Goal: Transaction & Acquisition: Book appointment/travel/reservation

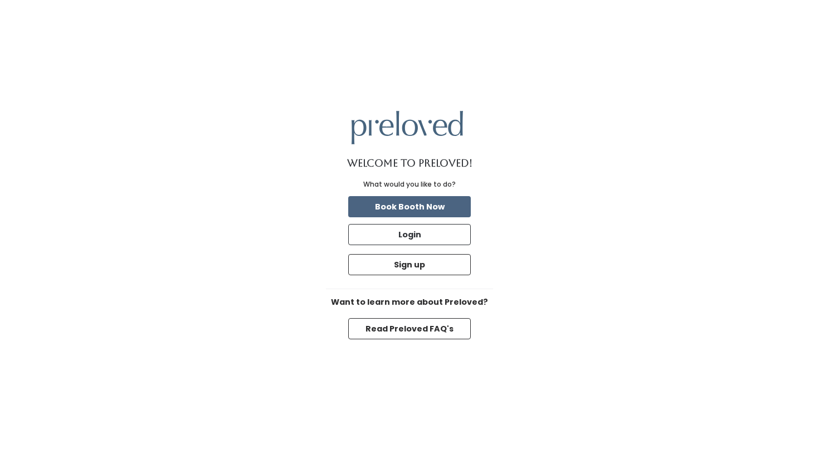
click at [430, 207] on button "Book Booth Now" at bounding box center [409, 206] width 123 height 21
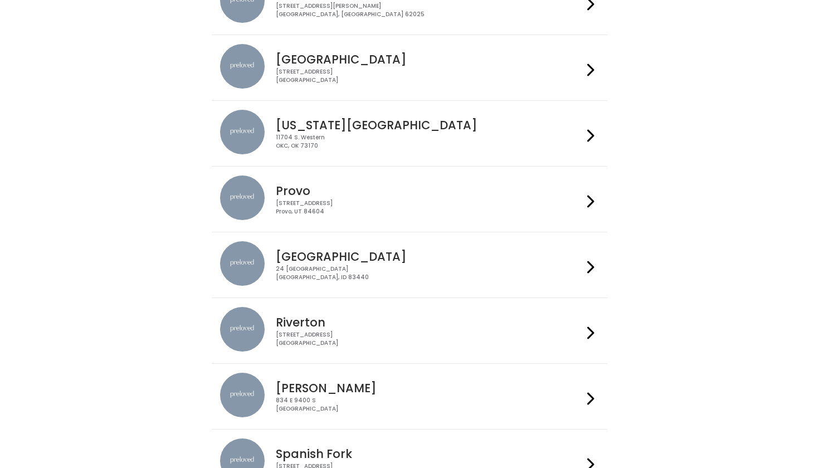
scroll to position [235, 0]
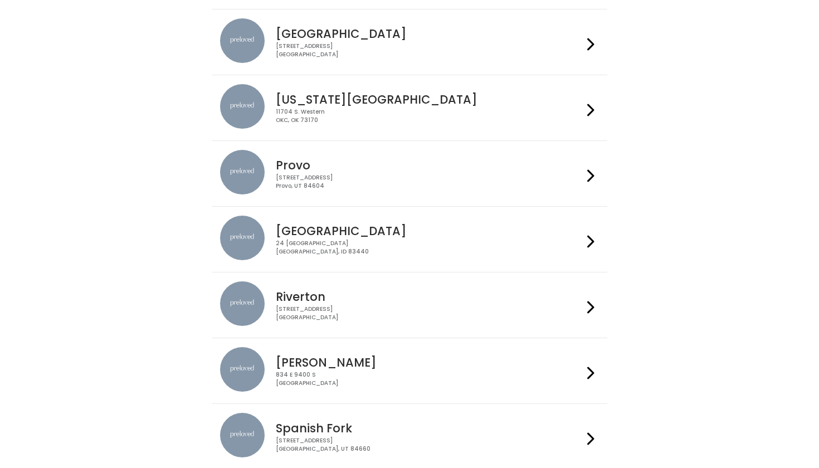
click at [403, 243] on div "[STREET_ADDRESS]" at bounding box center [429, 248] width 307 height 16
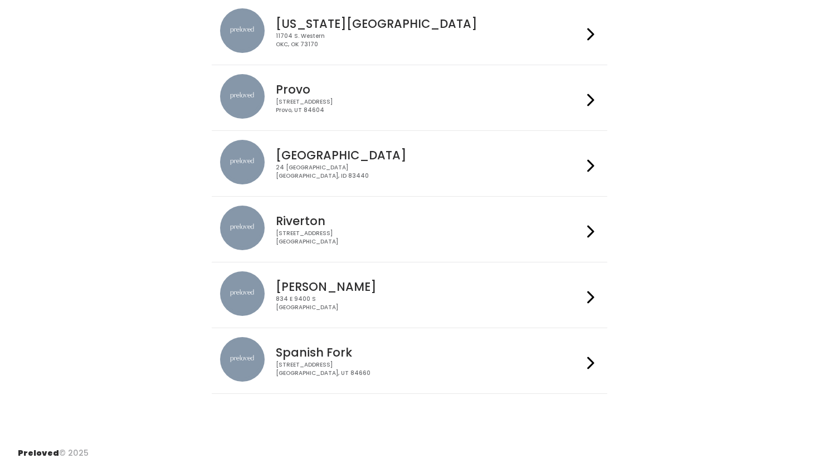
scroll to position [310, 0]
click at [330, 374] on div "[STREET_ADDRESS]" at bounding box center [429, 370] width 307 height 16
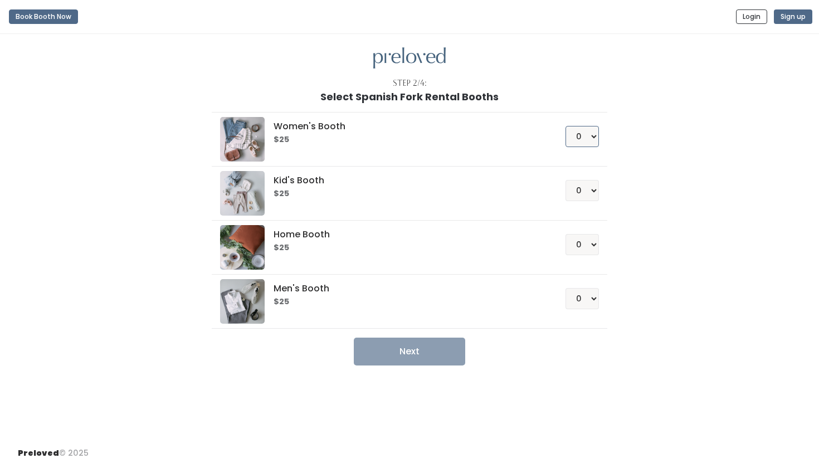
select select "1"
click at [434, 355] on button "Next" at bounding box center [409, 352] width 111 height 28
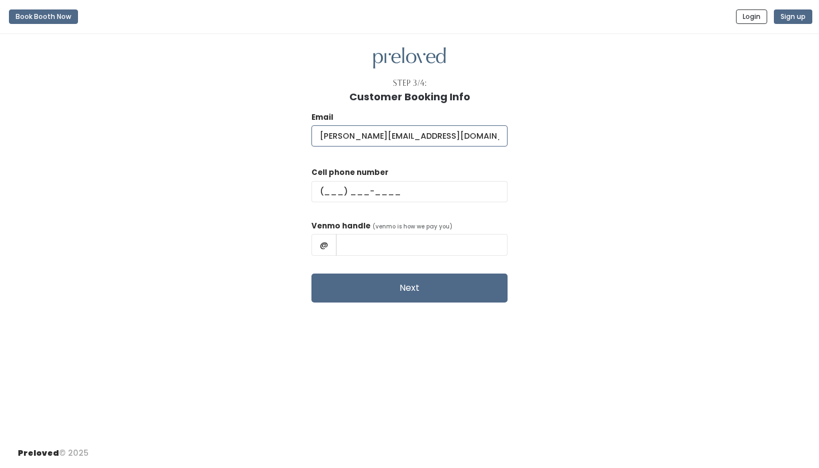
type input "[PERSON_NAME][EMAIL_ADDRESS][DOMAIN_NAME]"
type input "[PHONE_NUMBER]"
click at [468, 246] on input "text" at bounding box center [422, 244] width 172 height 21
type input "camz_mead1553"
click at [468, 286] on button "Next" at bounding box center [410, 288] width 196 height 29
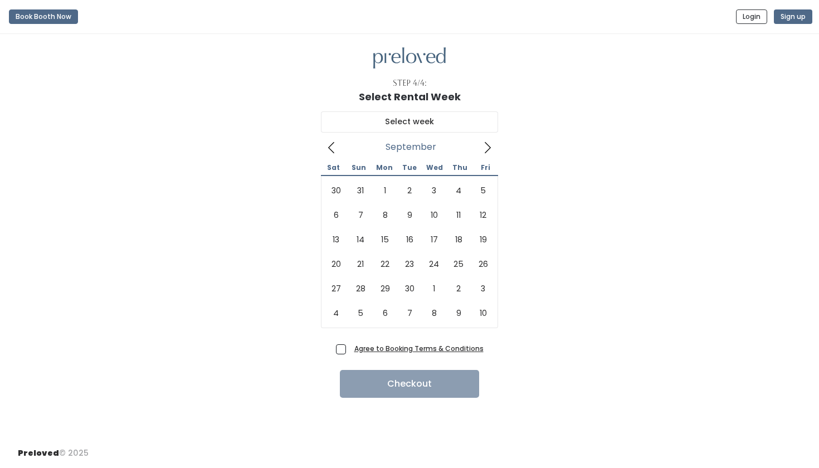
click at [493, 148] on icon at bounding box center [488, 148] width 12 height 12
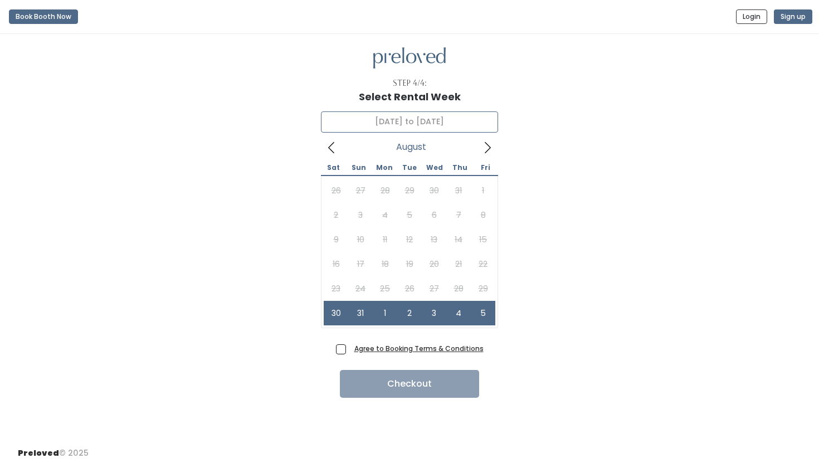
click at [333, 147] on icon at bounding box center [331, 148] width 12 height 12
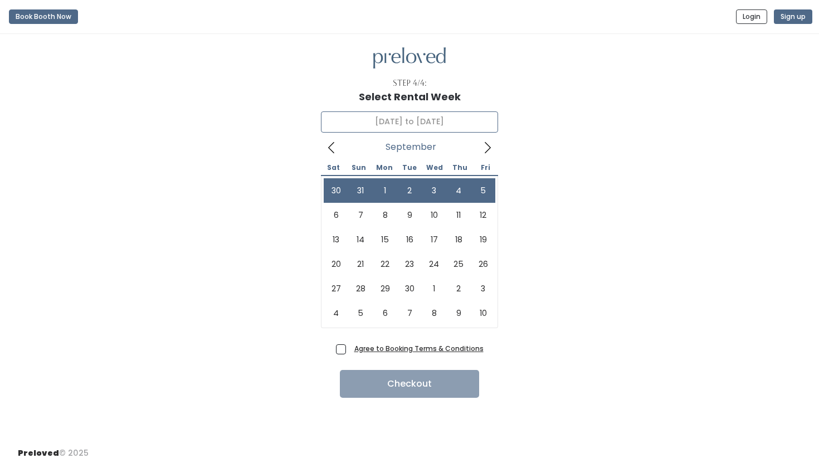
click at [487, 146] on icon at bounding box center [488, 148] width 12 height 12
type input "September 6 to September 12"
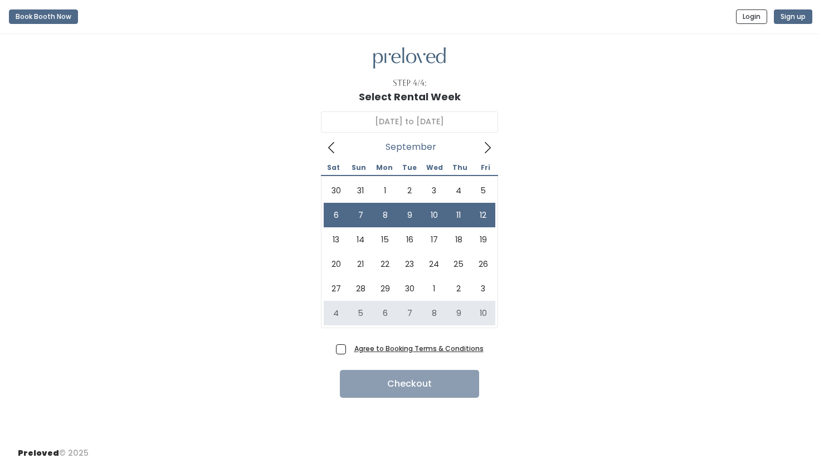
click at [350, 349] on span "Agree to Booking Terms & Conditions" at bounding box center [417, 348] width 134 height 11
click at [350, 349] on input "Agree to Booking Terms & Conditions" at bounding box center [353, 346] width 7 height 7
checkbox input "true"
click at [366, 382] on button "Checkout" at bounding box center [409, 384] width 139 height 28
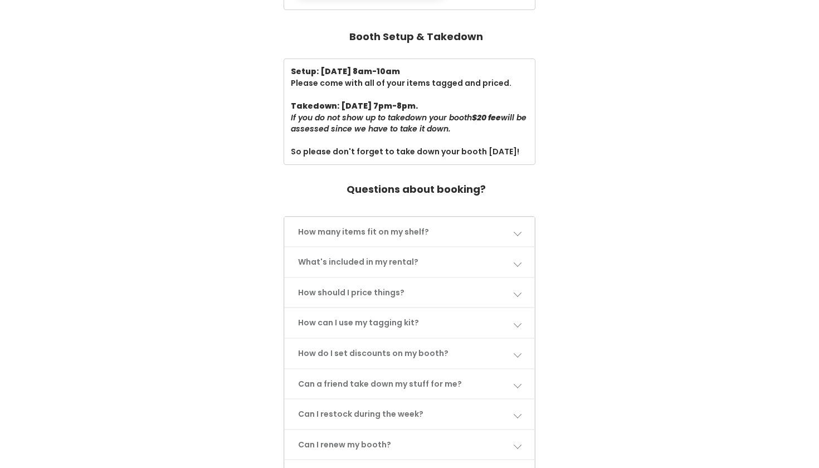
scroll to position [380, 0]
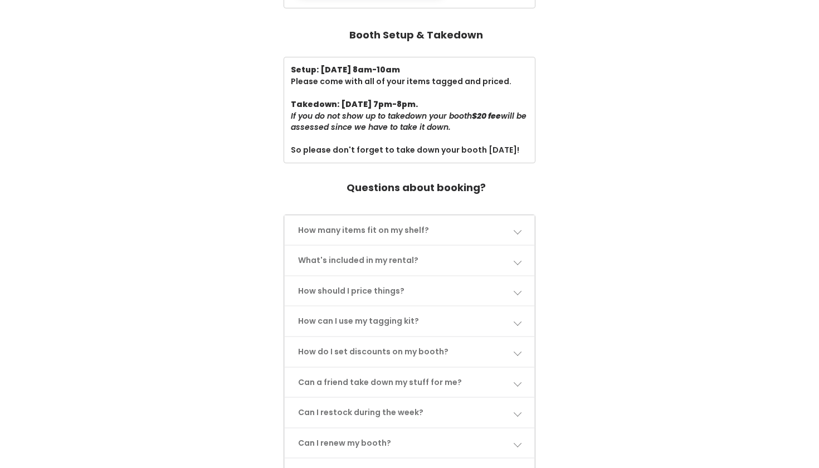
click at [479, 368] on link "Can a friend take down my stuff for me?" at bounding box center [410, 383] width 250 height 30
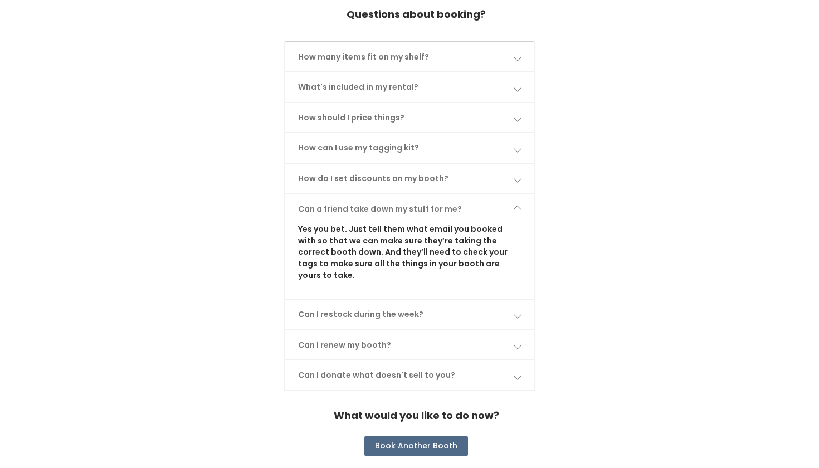
scroll to position [553, 0]
click at [382, 300] on link "Can I restock during the week?" at bounding box center [410, 315] width 250 height 30
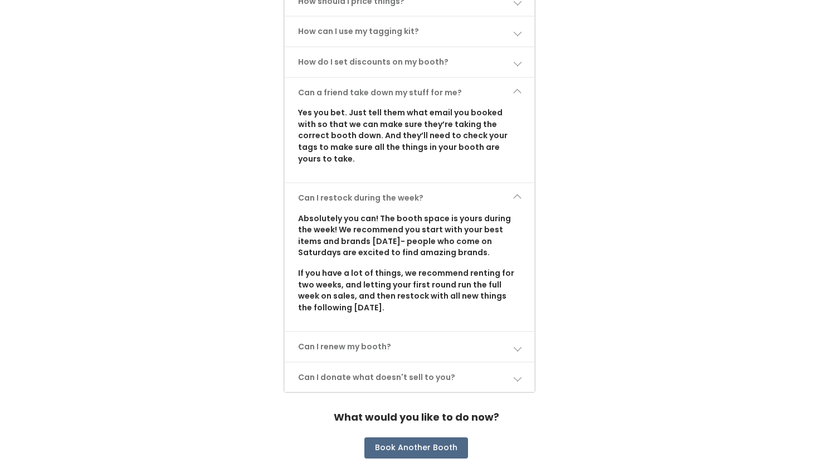
scroll to position [669, 0]
click at [401, 364] on link "Can I donate what doesn't sell to you?" at bounding box center [410, 379] width 250 height 30
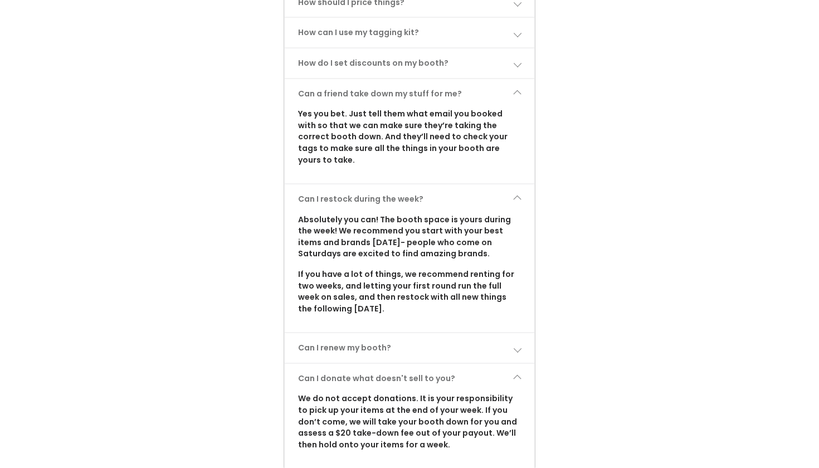
click at [392, 333] on link "Can I renew my booth?" at bounding box center [410, 348] width 250 height 30
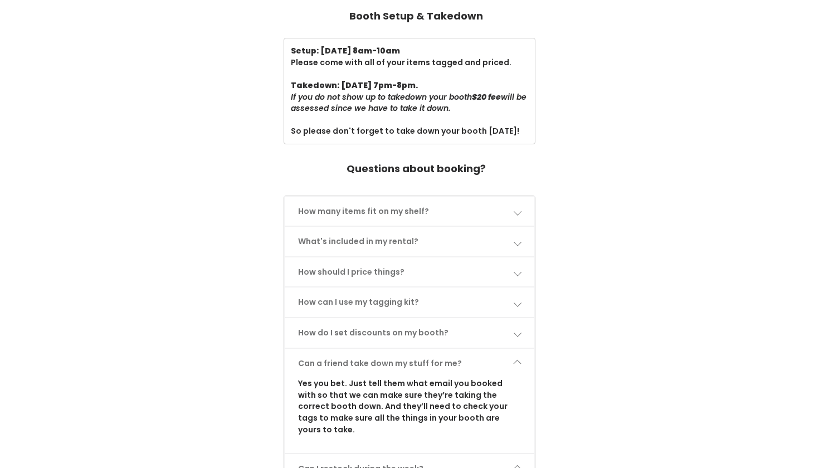
scroll to position [394, 0]
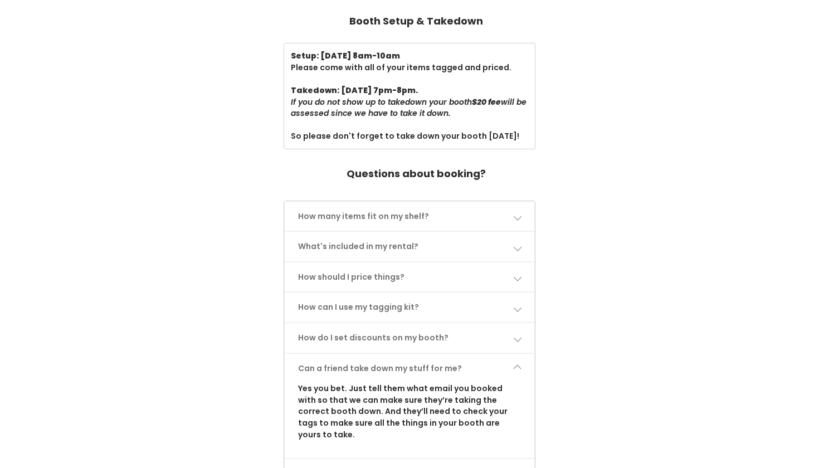
click at [411, 329] on link "How do I set discounts on my booth?" at bounding box center [410, 338] width 250 height 30
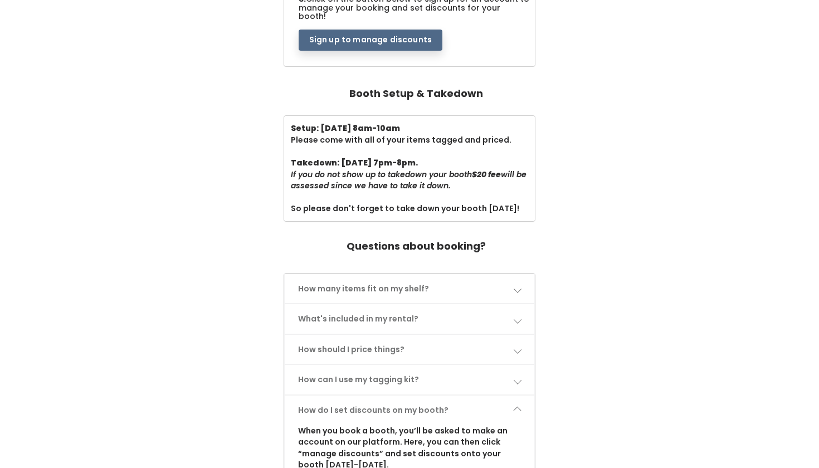
scroll to position [283, 0]
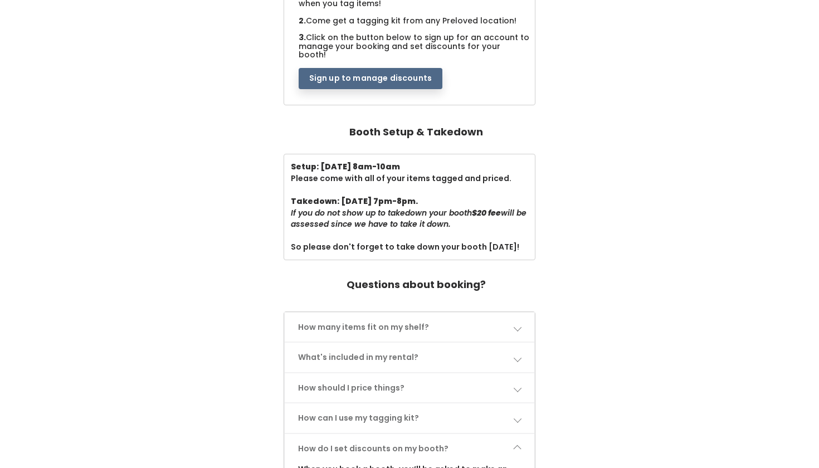
click at [397, 324] on div "How many items fit on my shelf? Adult booths fit about 40 items hanging on the …" at bounding box center [409, 327] width 251 height 31
click at [391, 313] on link "How many items fit on my shelf?" at bounding box center [410, 328] width 250 height 30
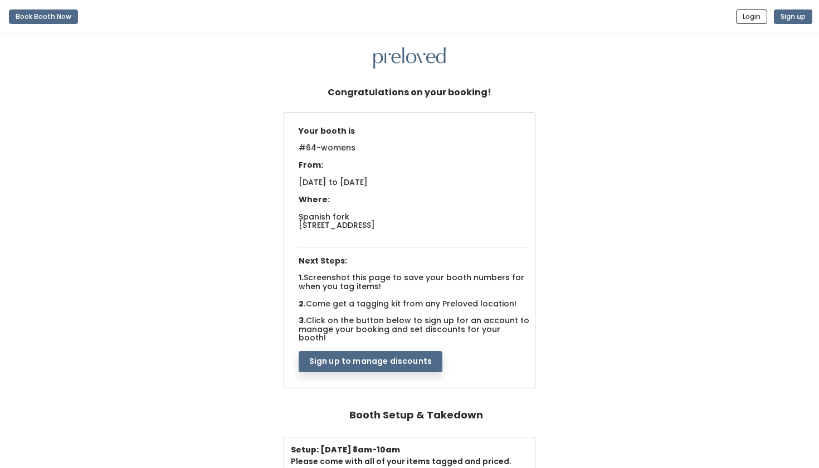
scroll to position [0, 0]
